Goal: Task Accomplishment & Management: Complete application form

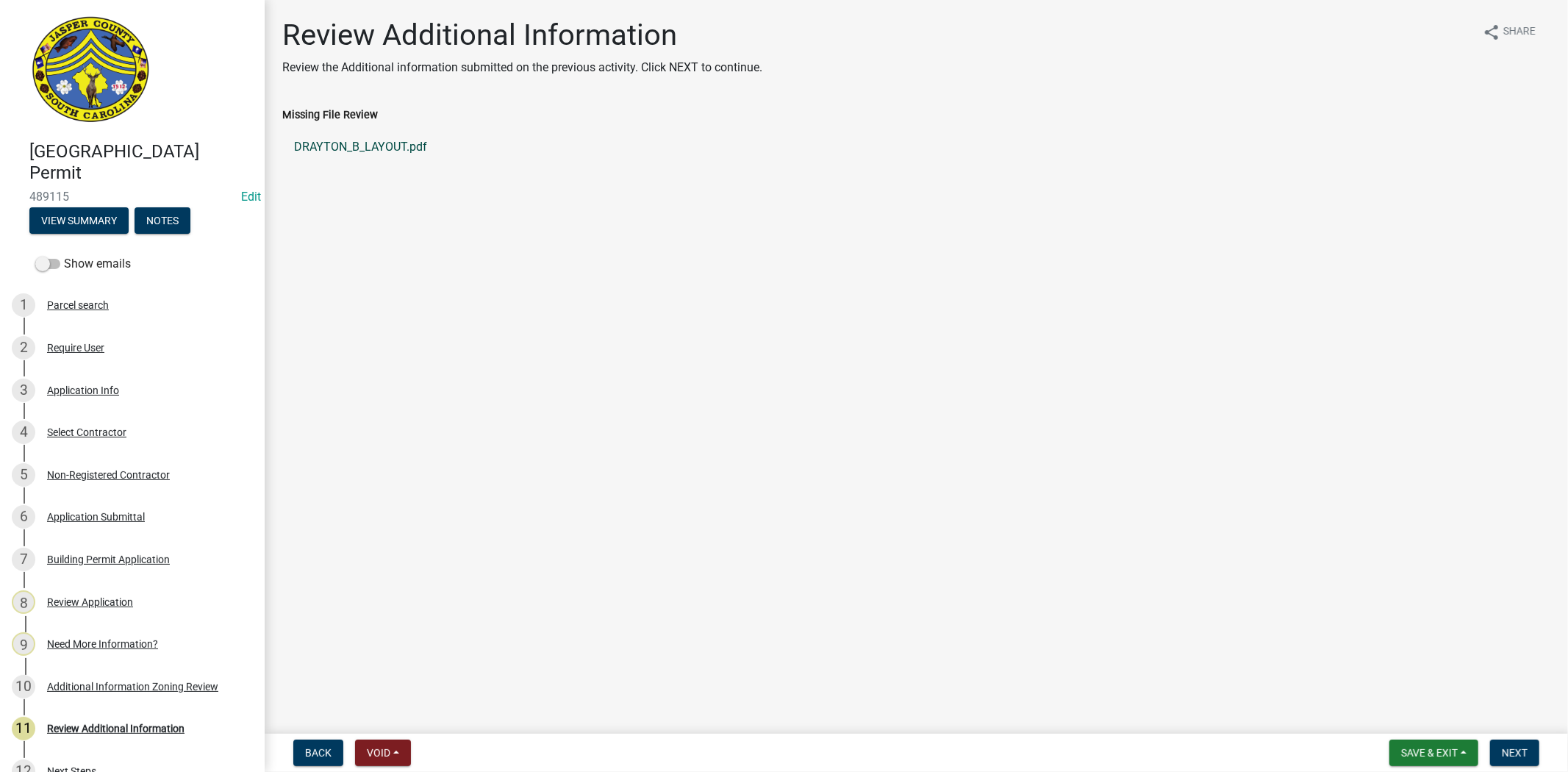
click at [333, 148] on link "DRAYTON_B_LAYOUT.pdf" at bounding box center [915, 147] width 1268 height 35
click at [75, 385] on div "Application Info" at bounding box center [83, 390] width 72 height 10
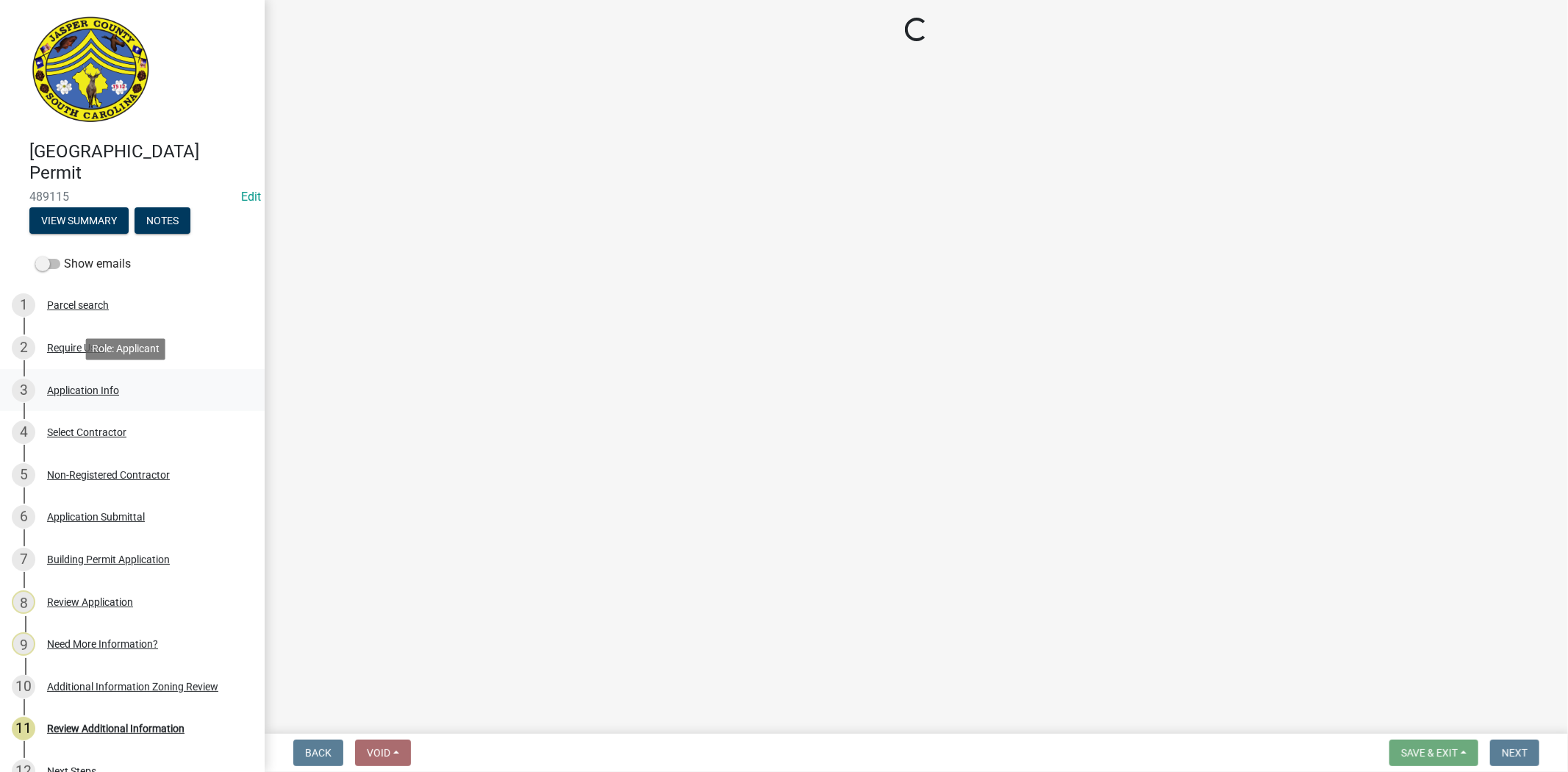
select select "42590599-3c97-479d-b3e9-fbeca9af4fb5"
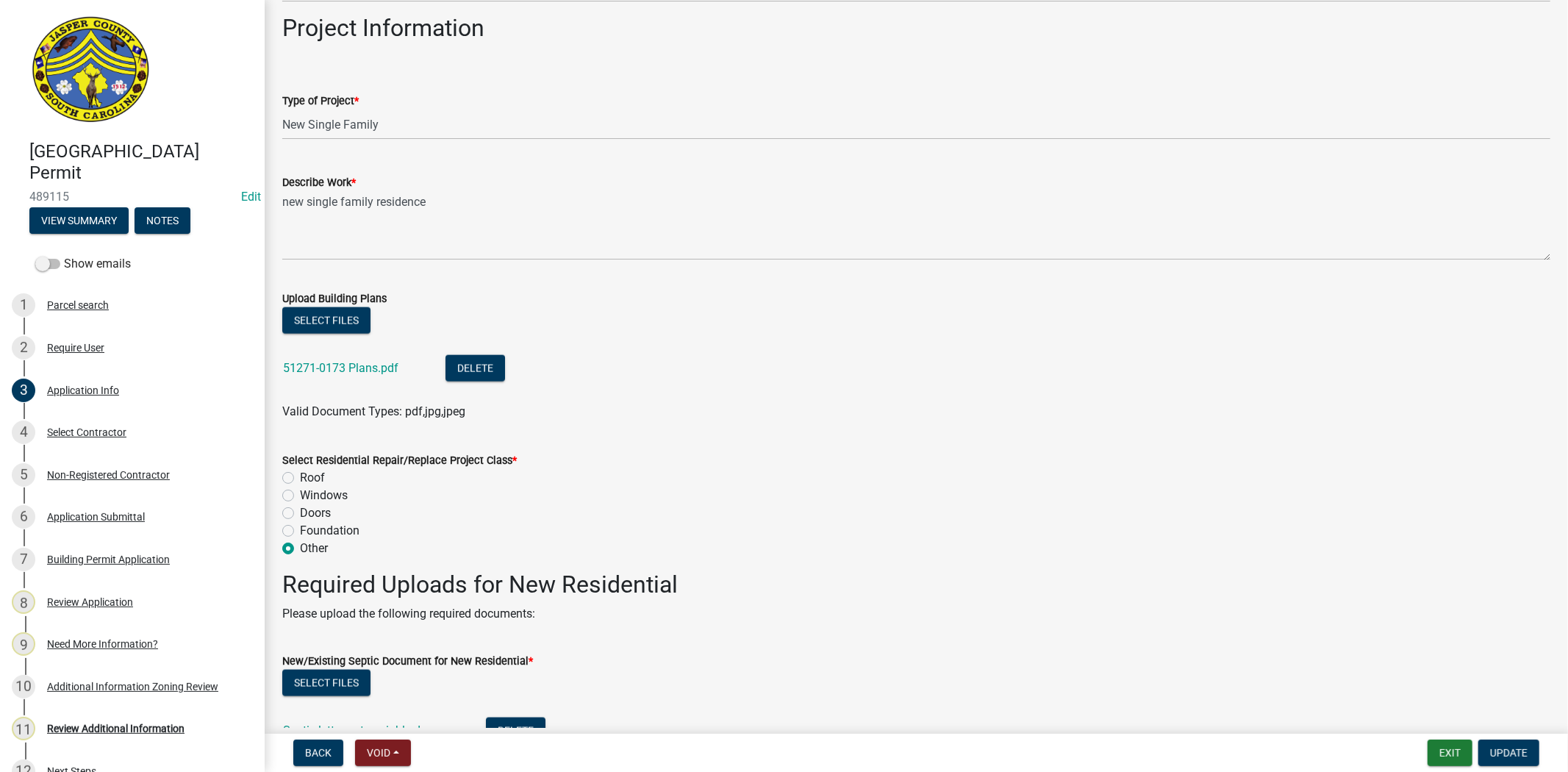
scroll to position [1635, 0]
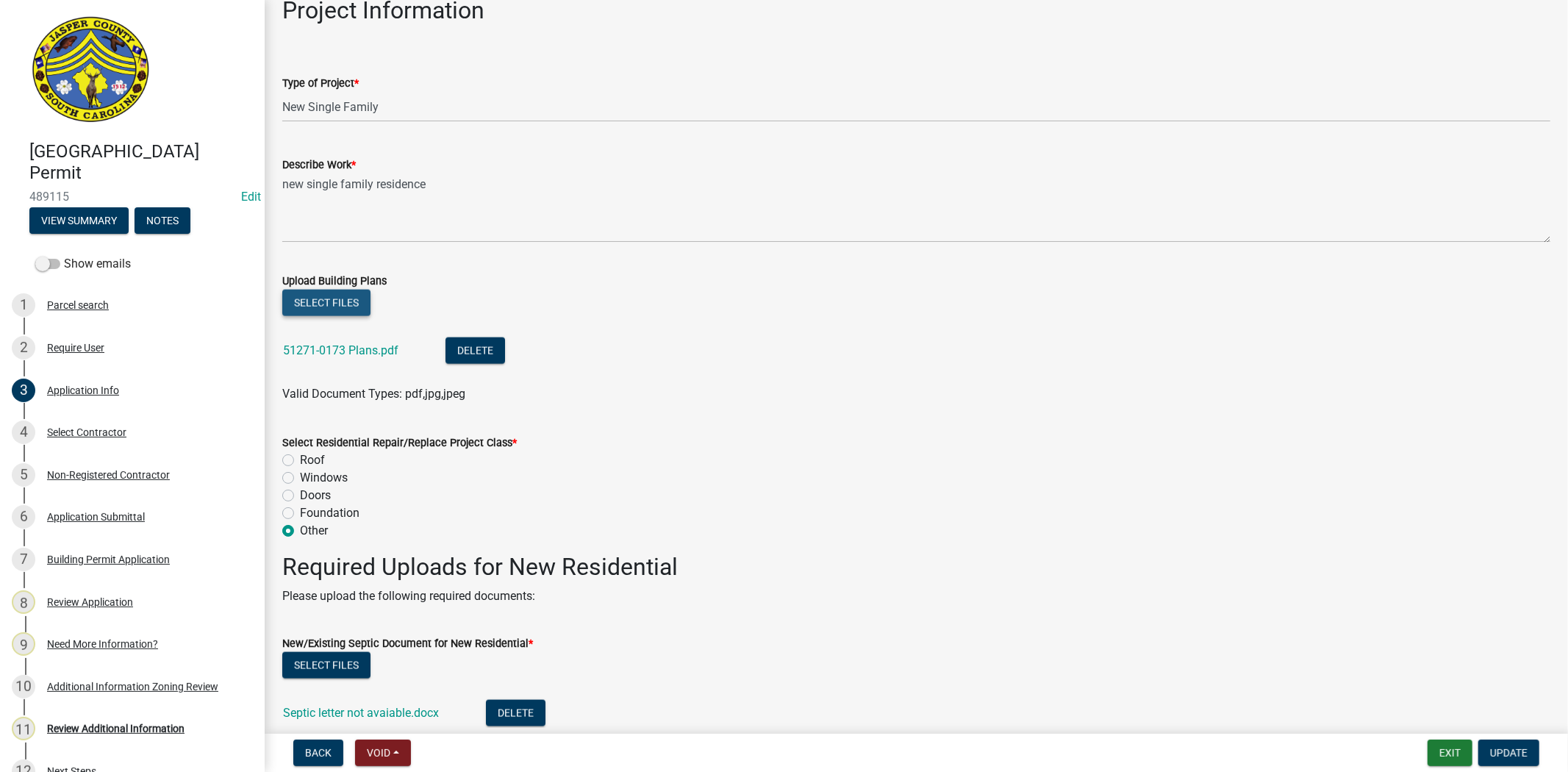
click at [338, 295] on button "Select files" at bounding box center [326, 303] width 89 height 27
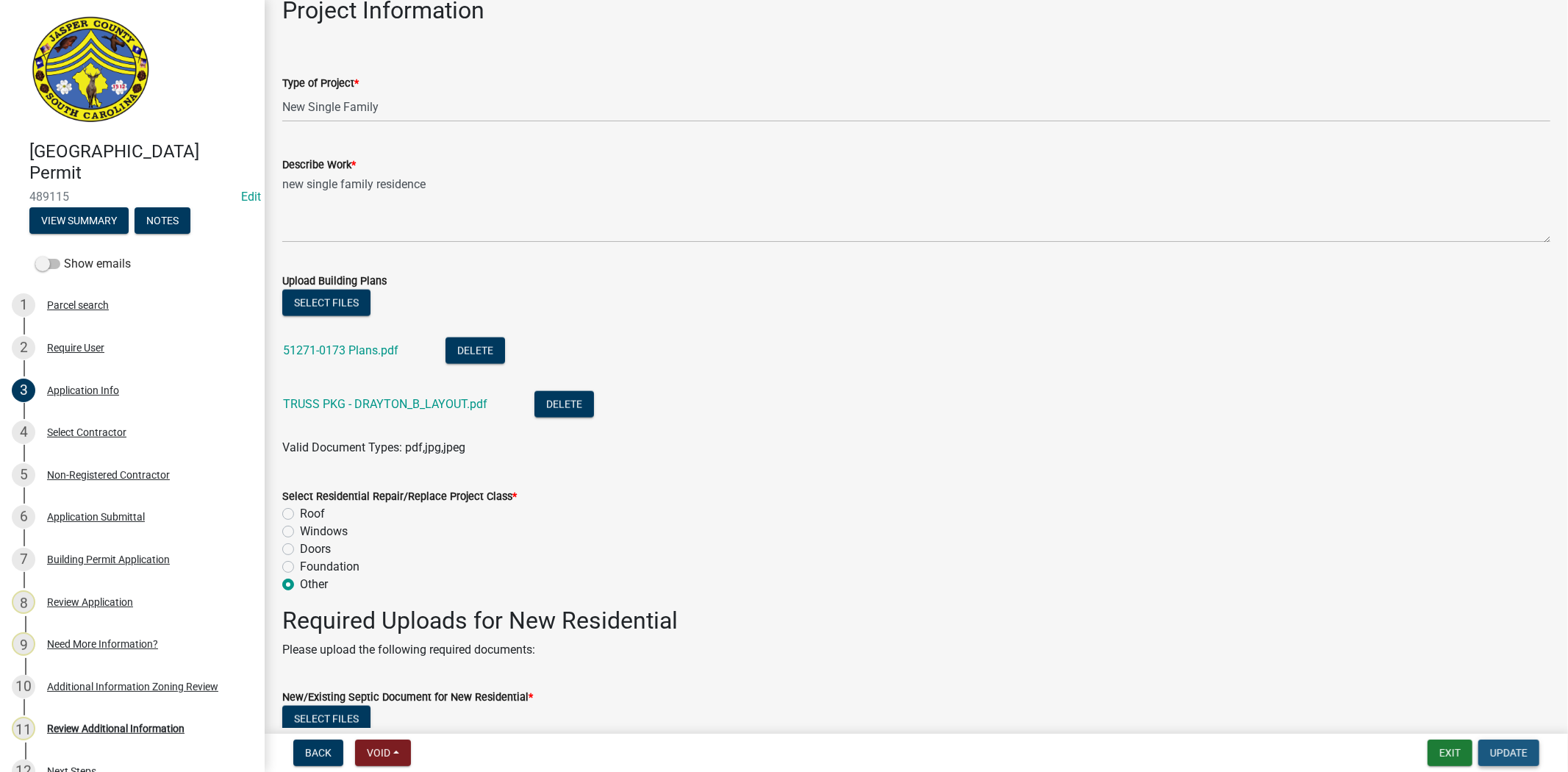
click at [1527, 750] on button "Update" at bounding box center [1509, 753] width 61 height 27
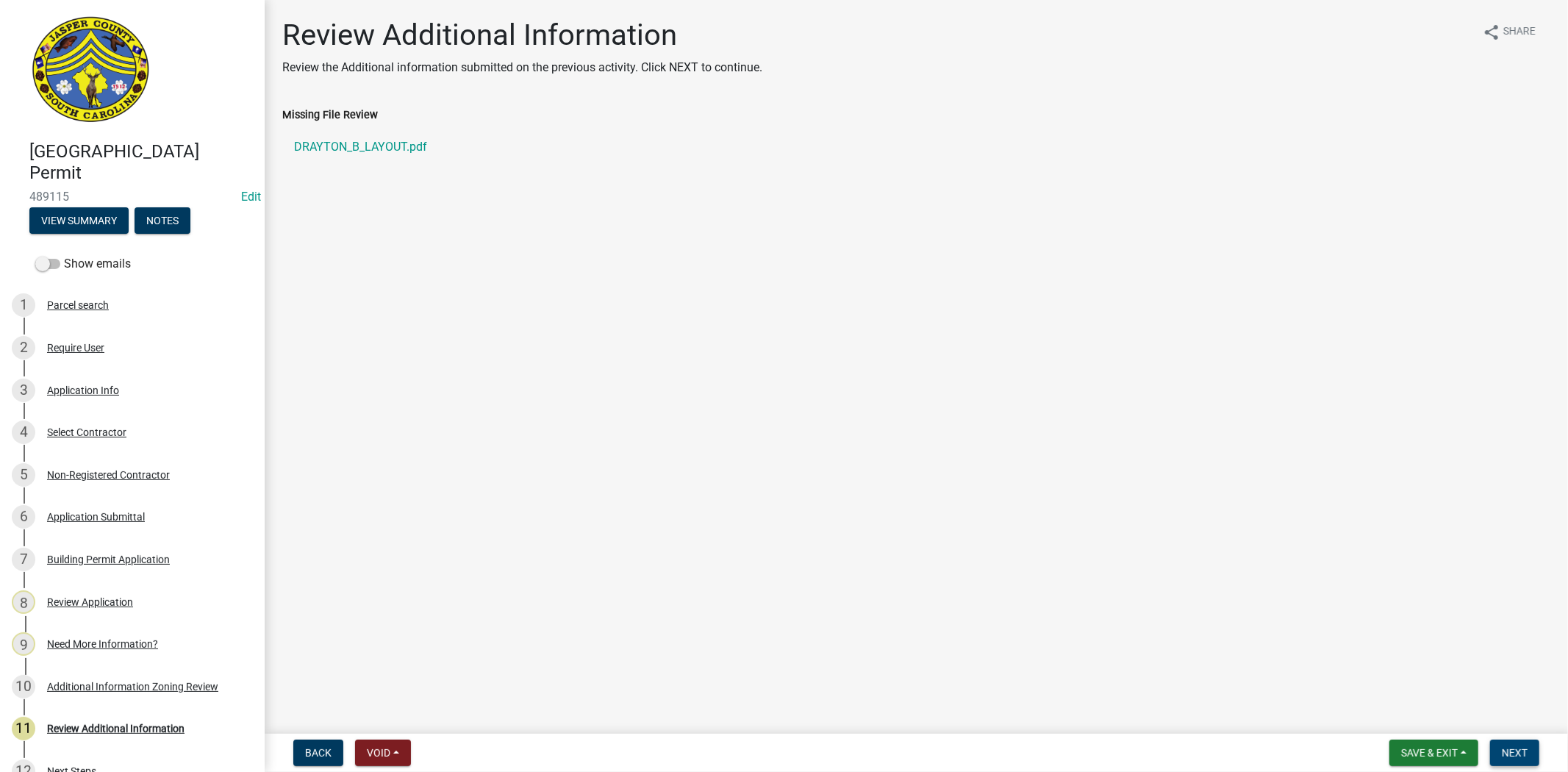
click at [1516, 749] on span "Next" at bounding box center [1514, 753] width 26 height 11
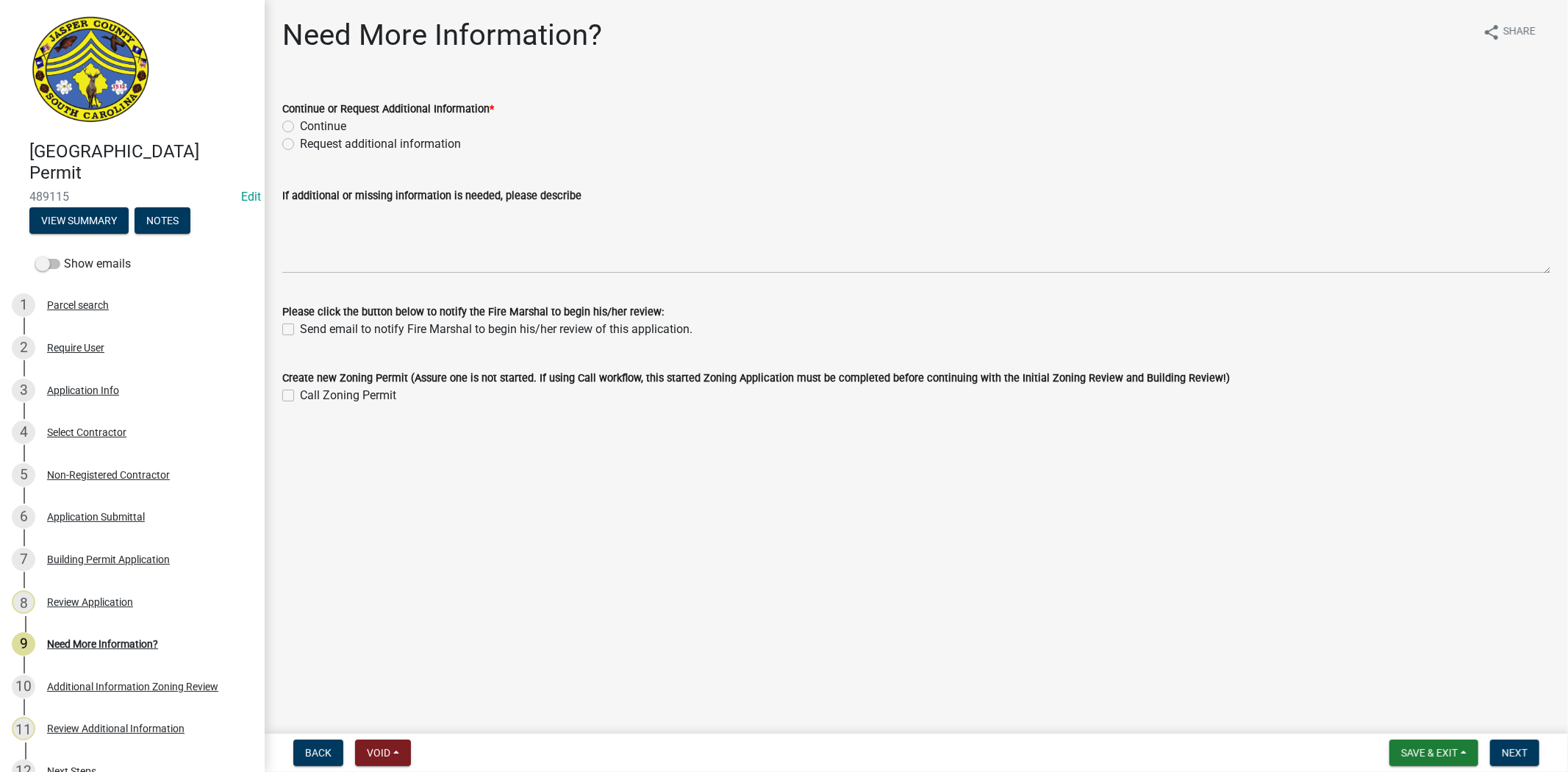
click at [300, 143] on label "Request additional information" at bounding box center [380, 144] width 161 height 18
click at [300, 143] on input "Request additional information" at bounding box center [305, 140] width 10 height 10
radio input "true"
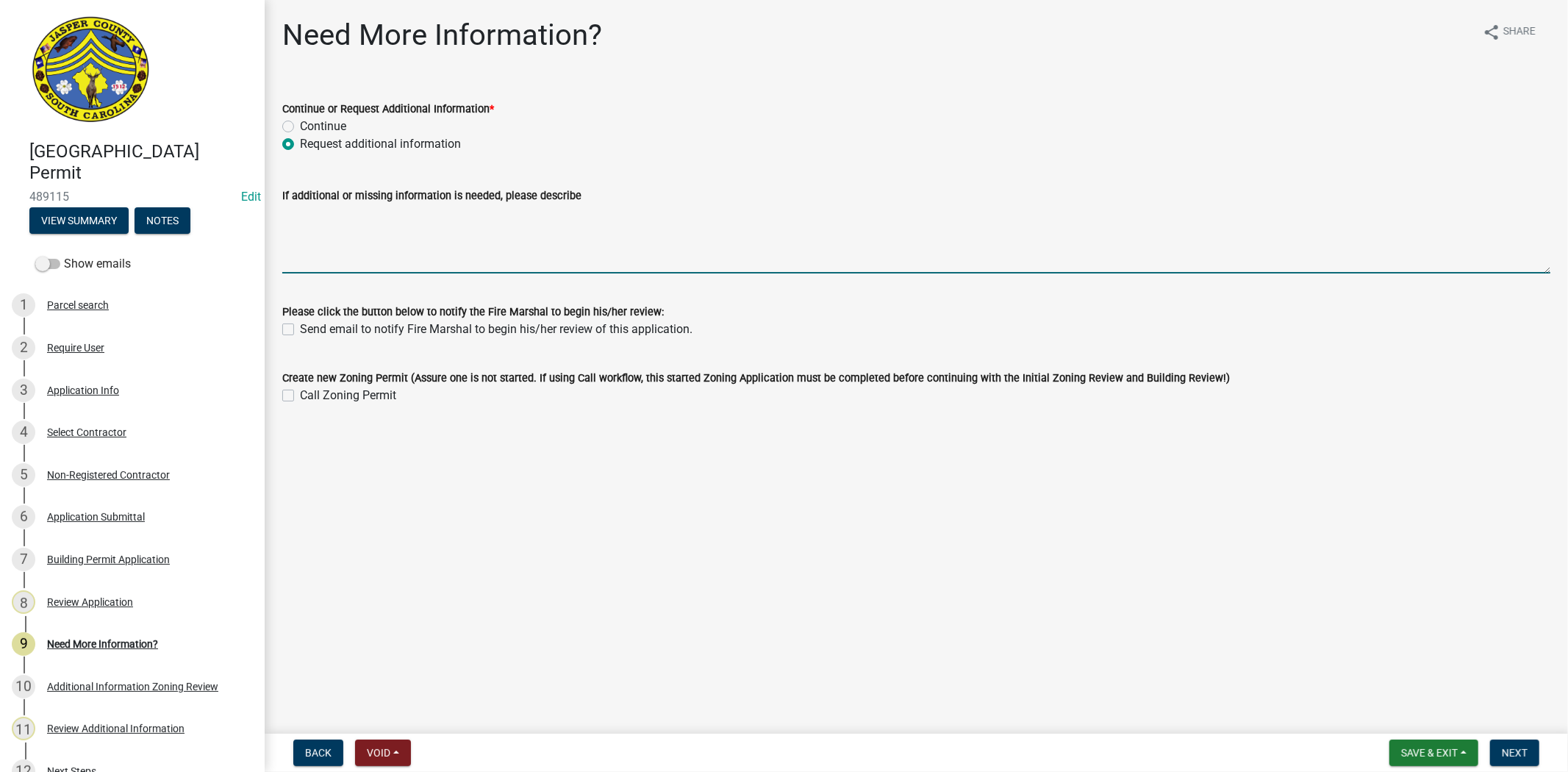
click at [319, 226] on textarea "If additional or missing information is needed, please describe" at bounding box center [915, 239] width 1268 height 70
type textarea "b"
drag, startPoint x: 574, startPoint y: 223, endPoint x: 190, endPoint y: 235, distance: 384.2
click at [190, 235] on div "Jasper County Building Permit 489115 Edit View Summary Notes Show emails 1 Parc…" at bounding box center [784, 386] width 1568 height 772
type textarea "Building official will review submitted file. Thank you."
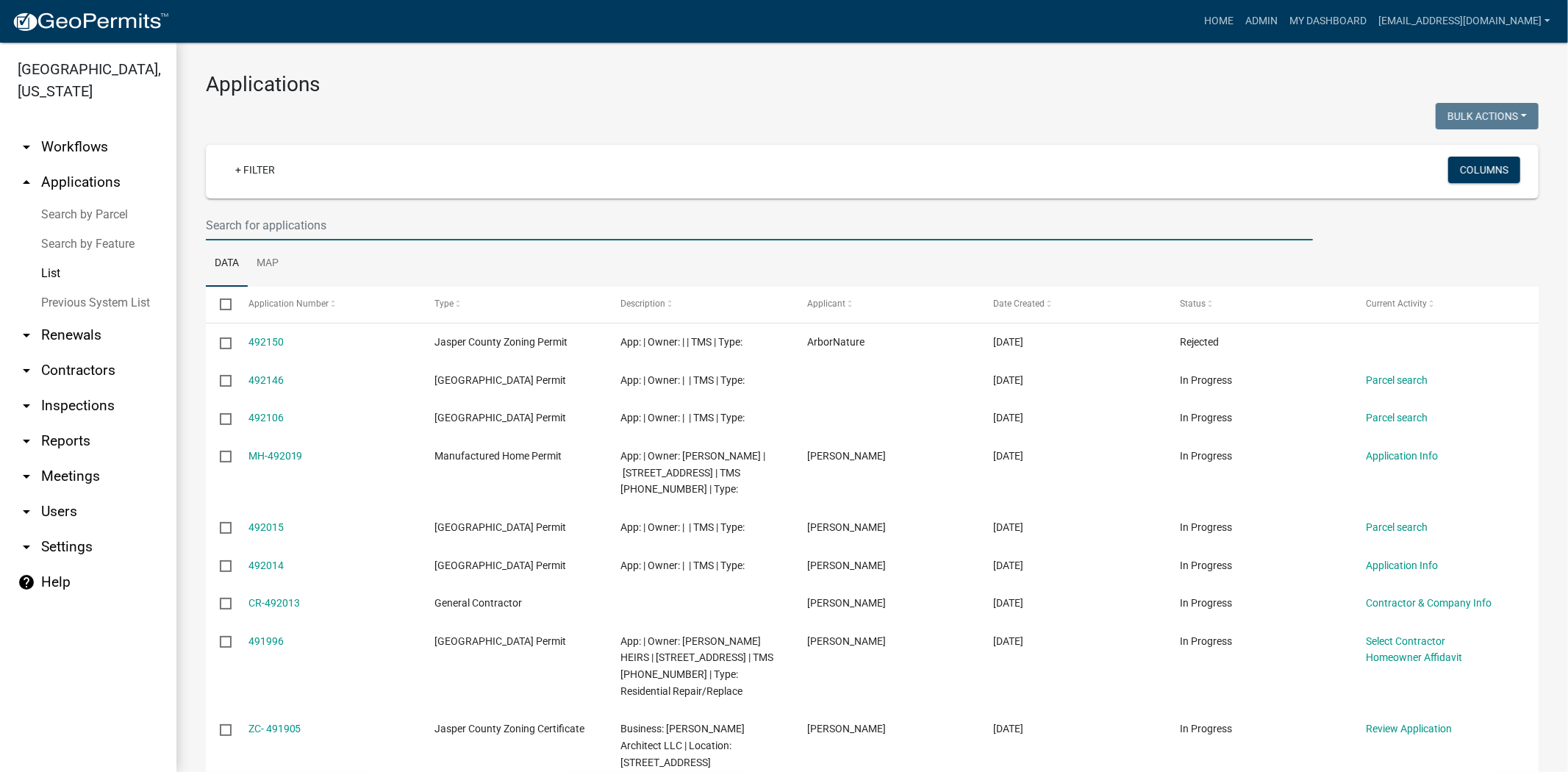
click at [320, 234] on input "text" at bounding box center [759, 226] width 1107 height 30
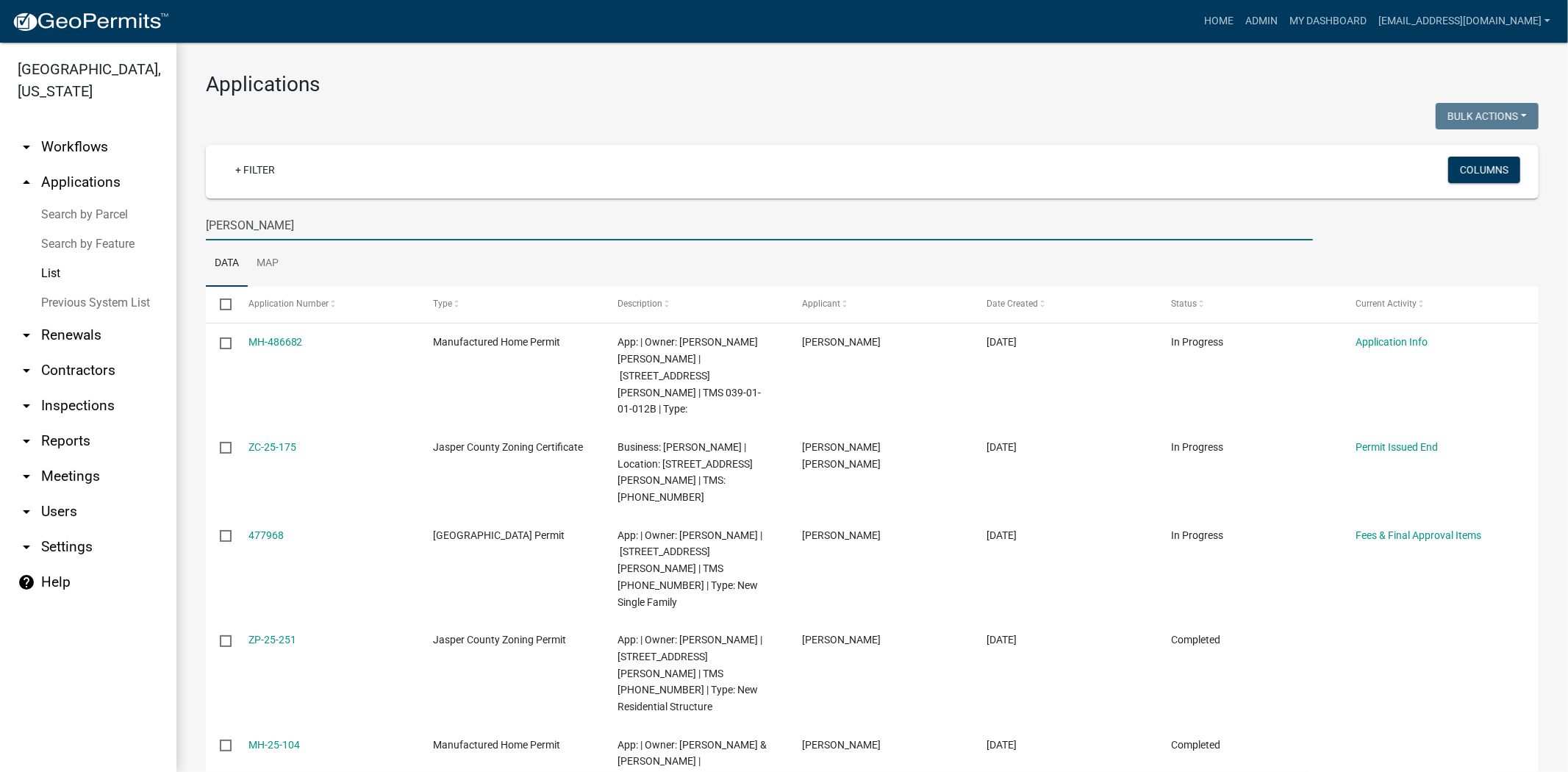
drag, startPoint x: 313, startPoint y: 232, endPoint x: 154, endPoint y: 252, distance: 160.3
click at [154, 252] on div "Jasper County, South Carolina arrow_drop_down Workflows List arrow_drop_up Appl…" at bounding box center [784, 407] width 1568 height 729
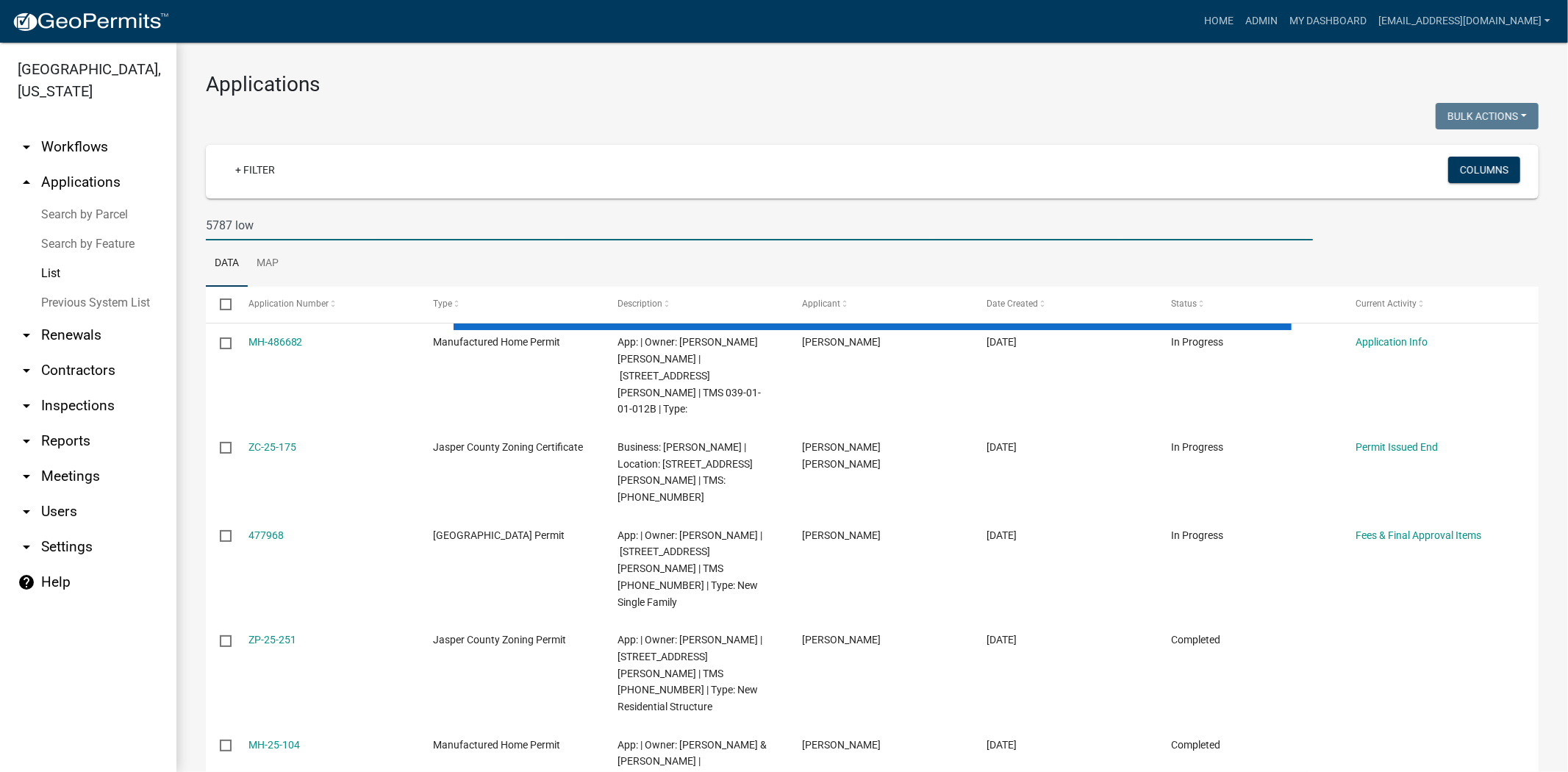
type input "5787 low"
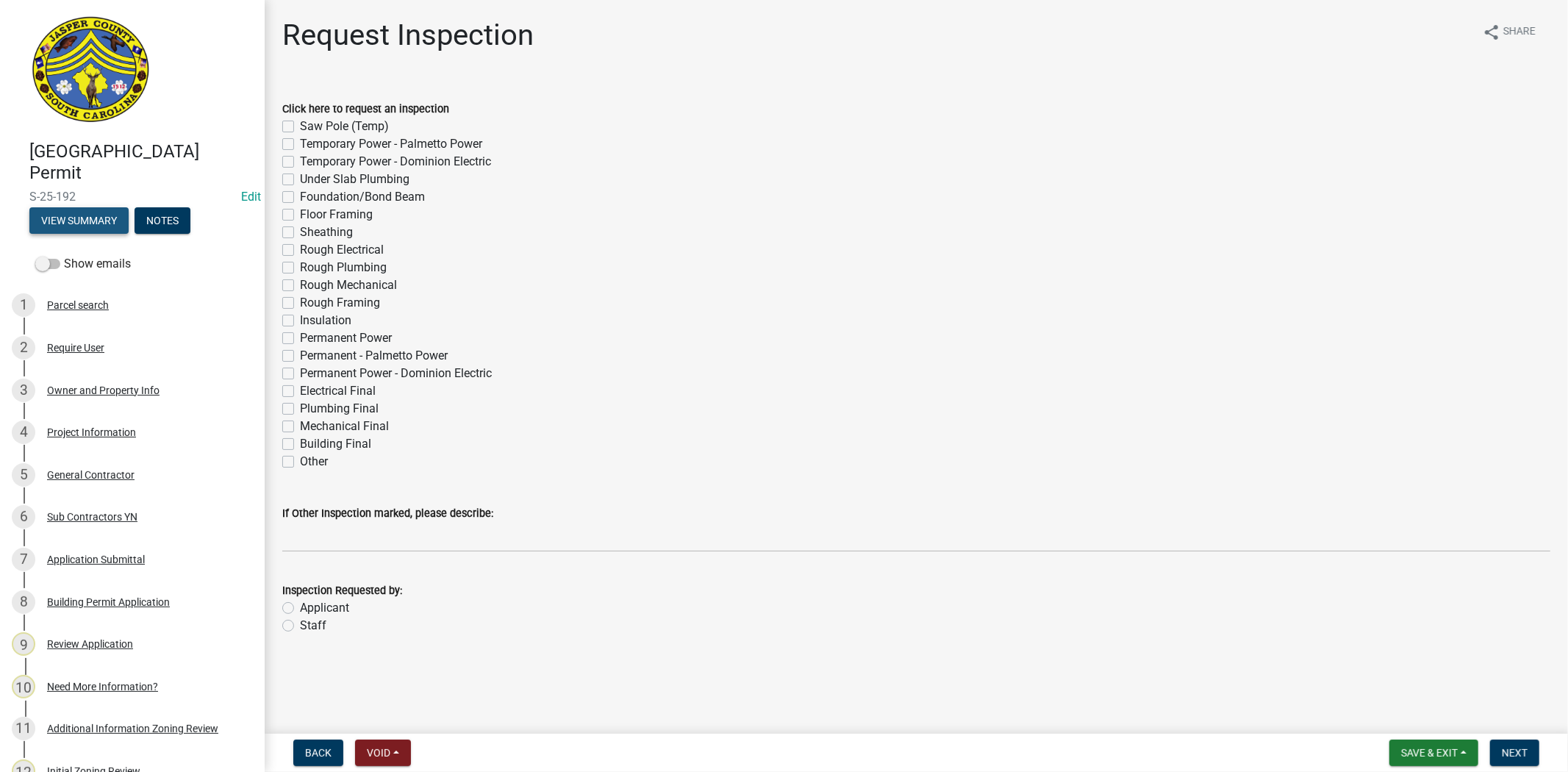
click at [90, 229] on button "View Summary" at bounding box center [79, 221] width 99 height 27
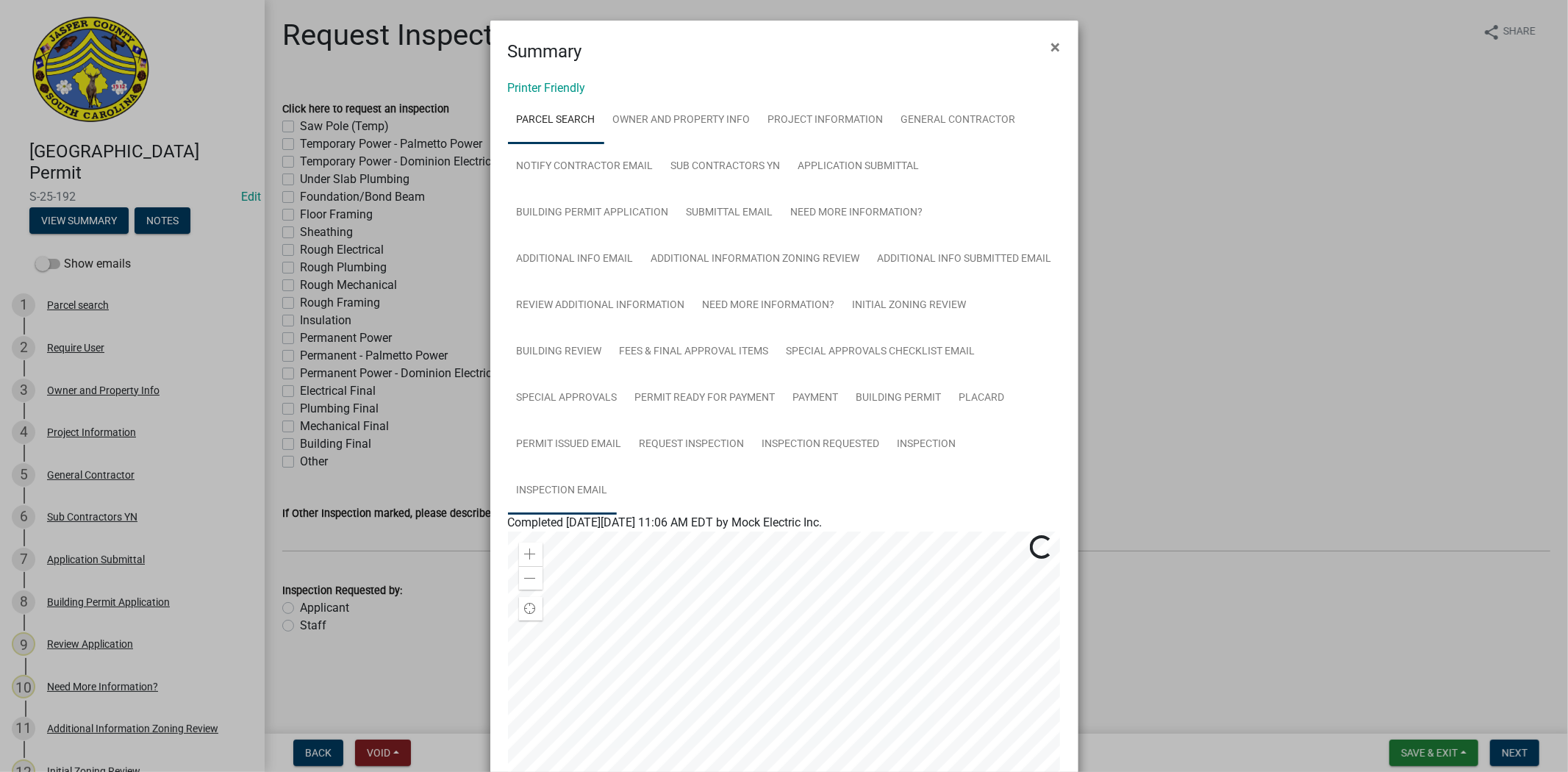
click at [584, 480] on link "Inspection Email" at bounding box center [562, 491] width 109 height 47
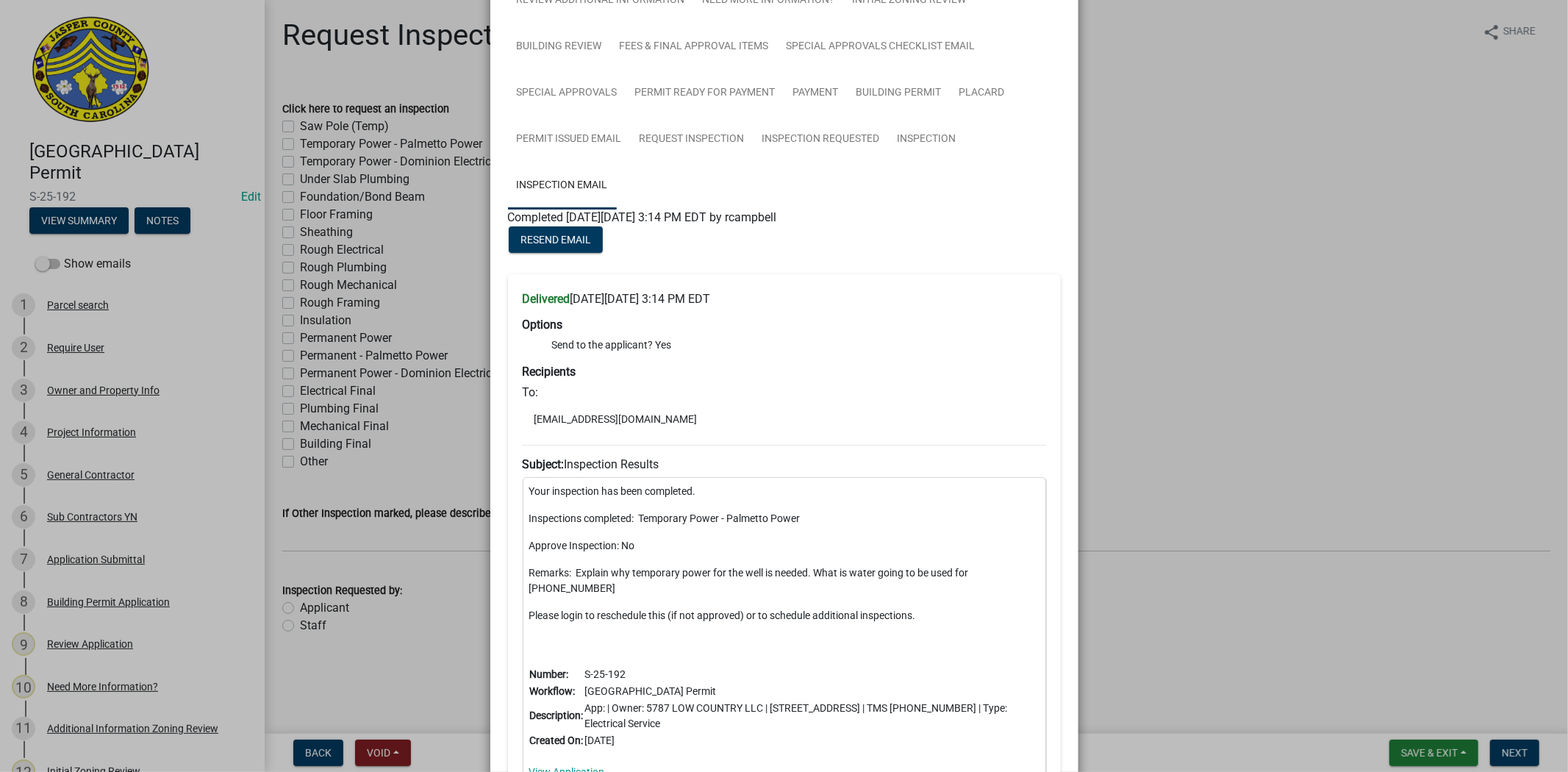
scroll to position [327, 0]
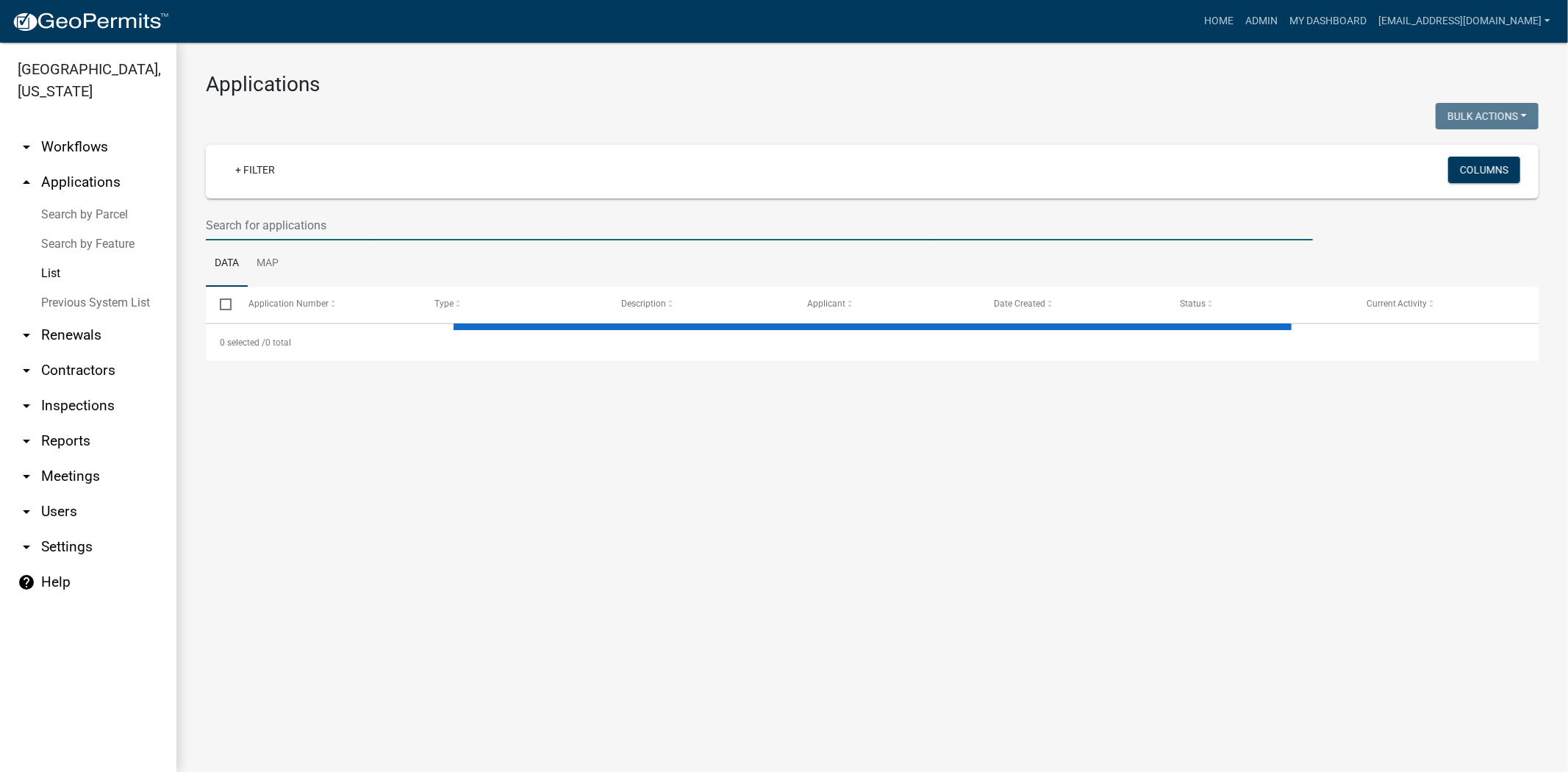
click at [398, 236] on input "text" at bounding box center [759, 226] width 1107 height 30
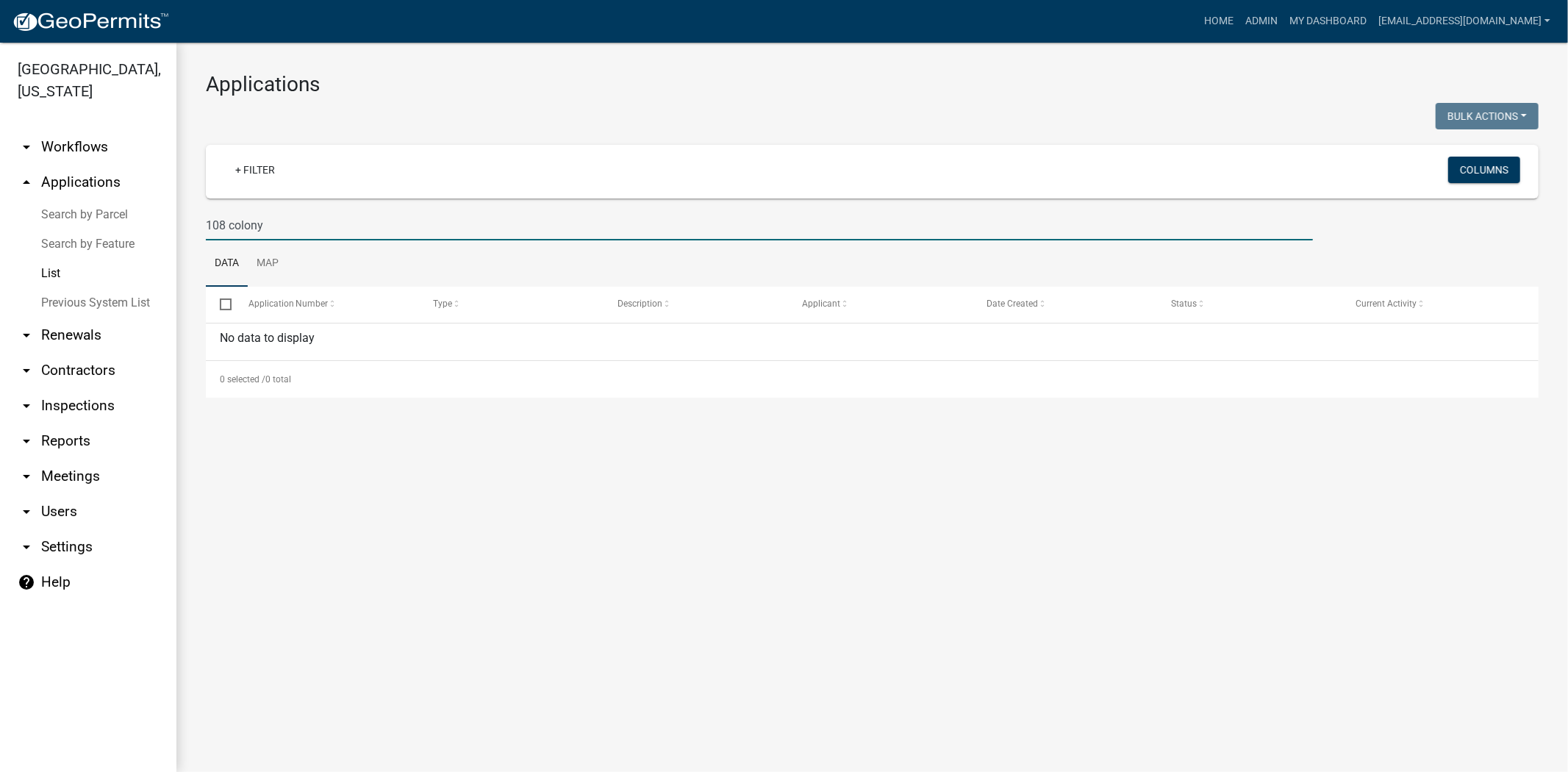
drag, startPoint x: 297, startPoint y: 232, endPoint x: 168, endPoint y: 261, distance: 132.2
click at [168, 261] on div "Jasper County, South Carolina arrow_drop_down Workflows List arrow_drop_up Appl…" at bounding box center [784, 407] width 1568 height 729
type input "108 colony"
